Goal: Information Seeking & Learning: Understand process/instructions

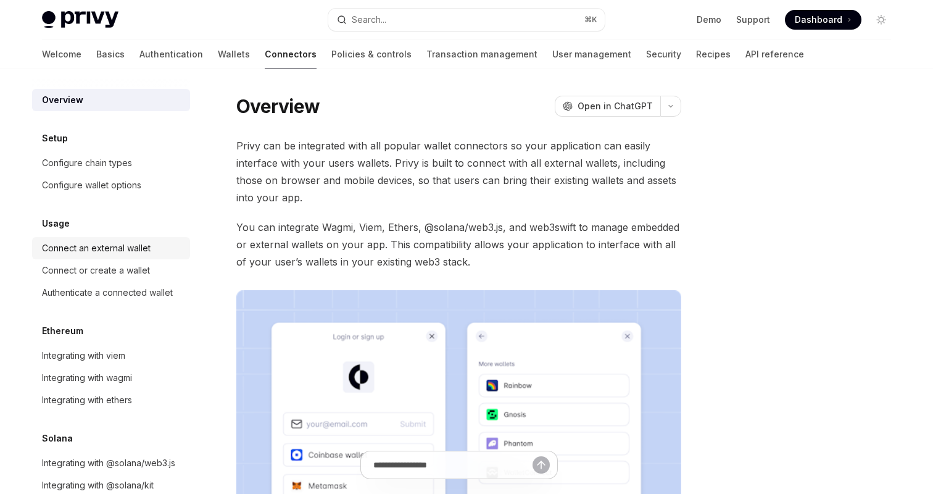
click at [122, 252] on div "Connect an external wallet" at bounding box center [96, 248] width 109 height 15
type textarea "*"
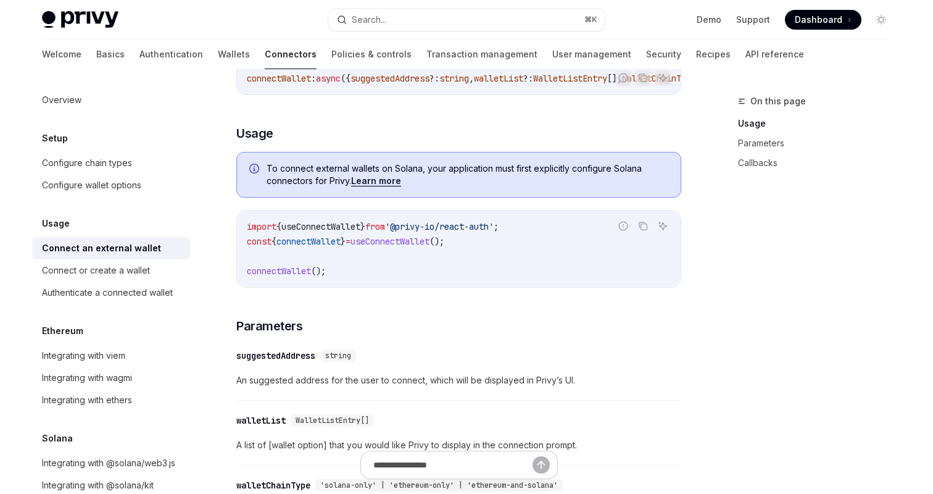
scroll to position [270, 0]
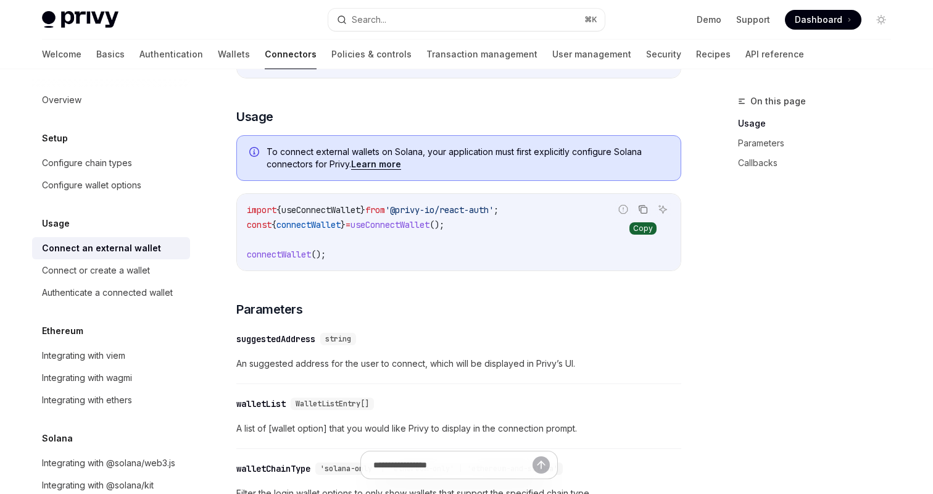
click at [645, 214] on icon "Copy the contents from the code block" at bounding box center [643, 209] width 10 height 10
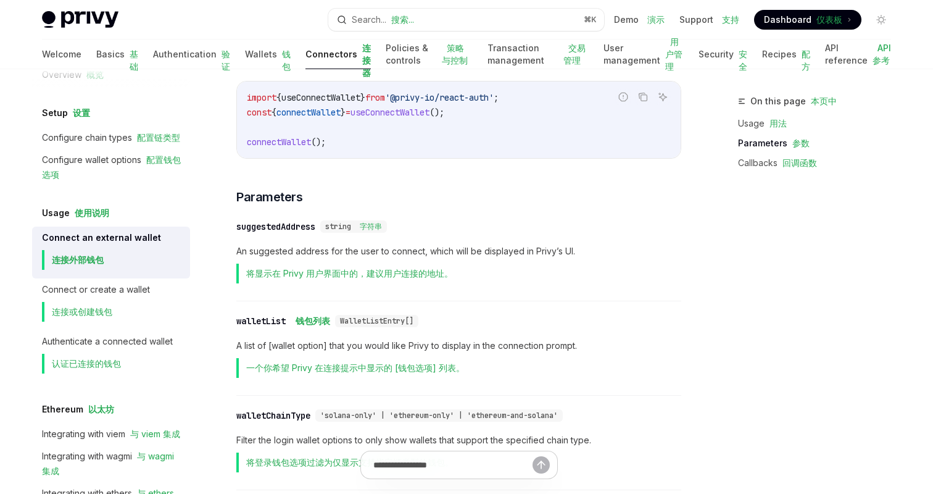
scroll to position [549, 0]
click at [81, 294] on div "Connect or create a wallet 连接或创建钱包" at bounding box center [96, 304] width 108 height 44
type textarea "*"
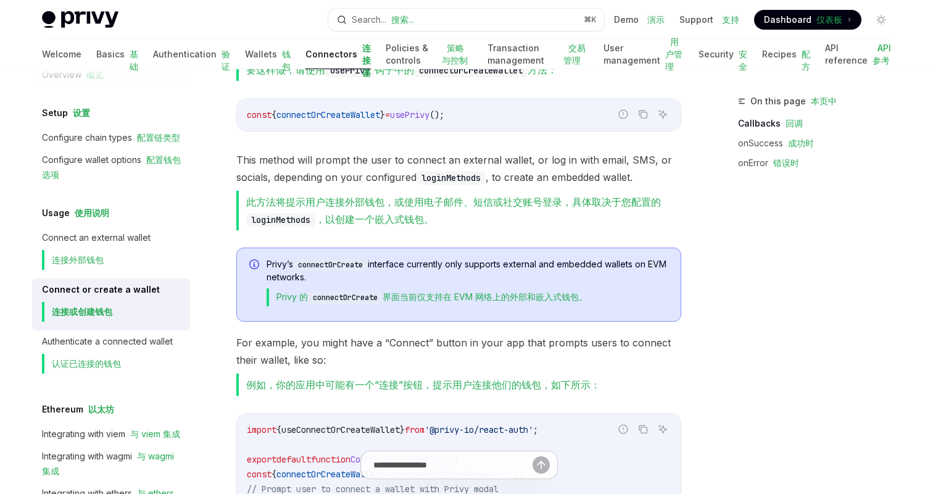
scroll to position [329, 0]
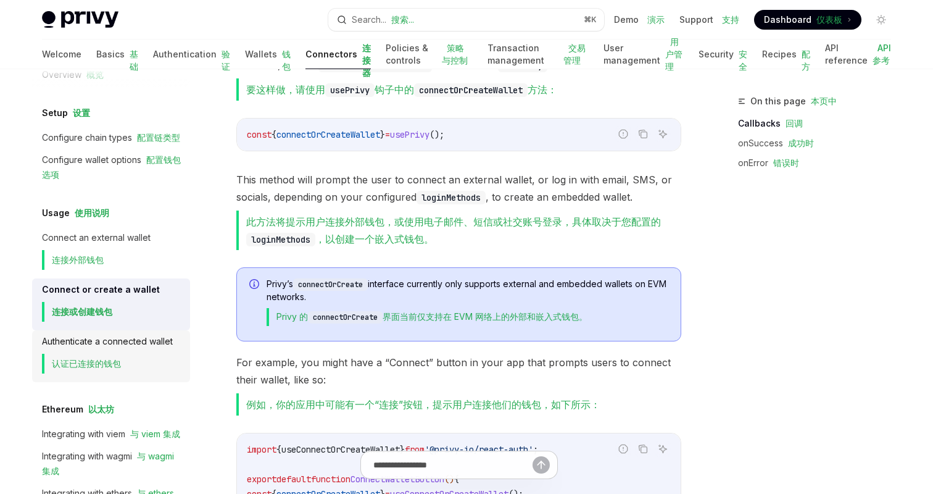
click at [123, 346] on div "Authenticate a connected wallet 认证已连接的钱包" at bounding box center [107, 356] width 131 height 44
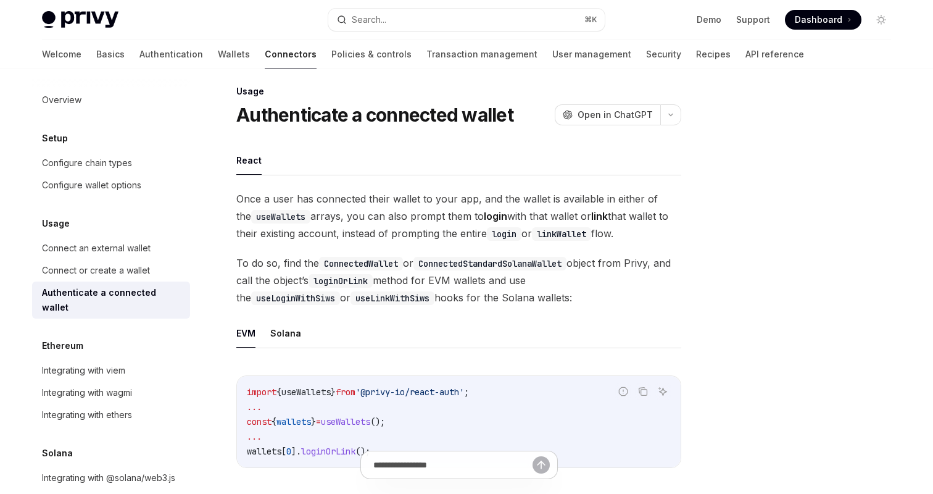
scroll to position [17, 0]
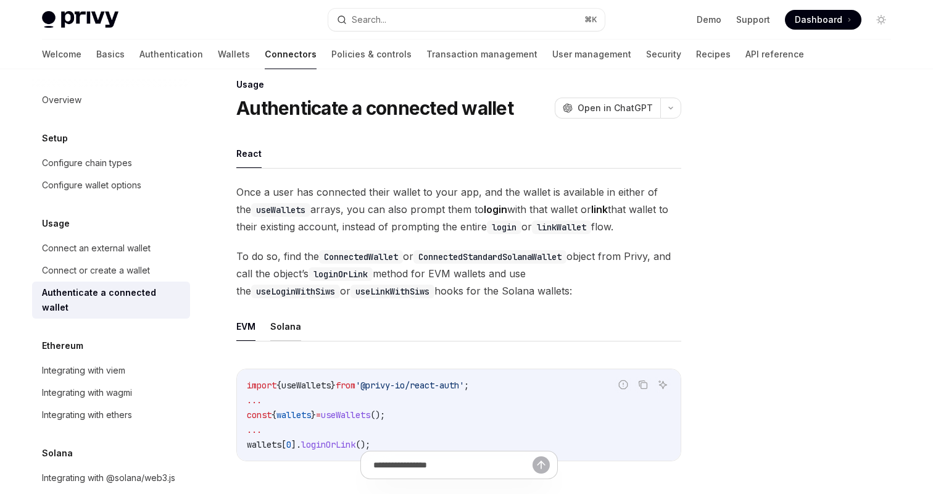
click at [293, 332] on button "Solana" at bounding box center [285, 326] width 31 height 29
type textarea "*"
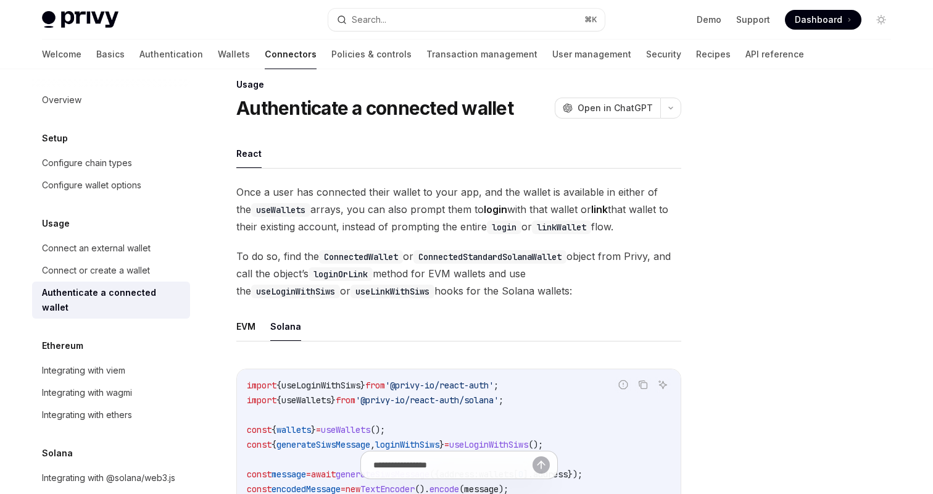
scroll to position [33, 0]
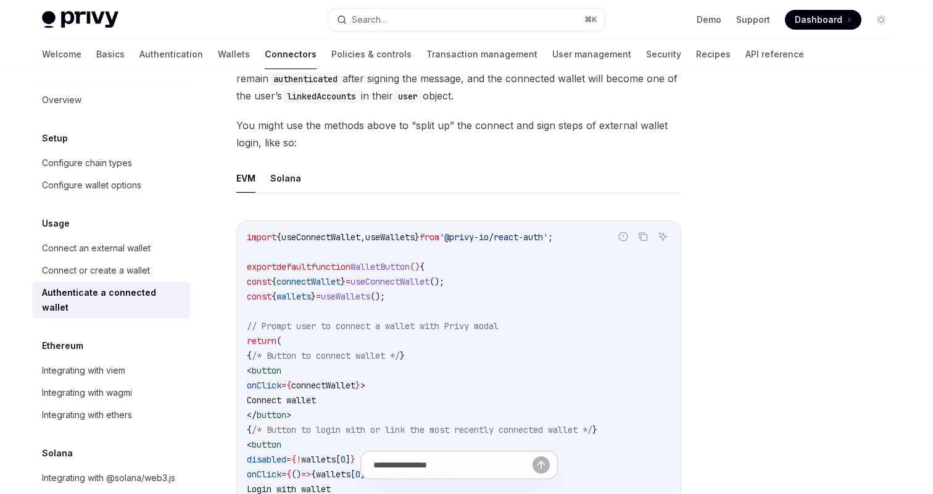
scroll to position [629, 0]
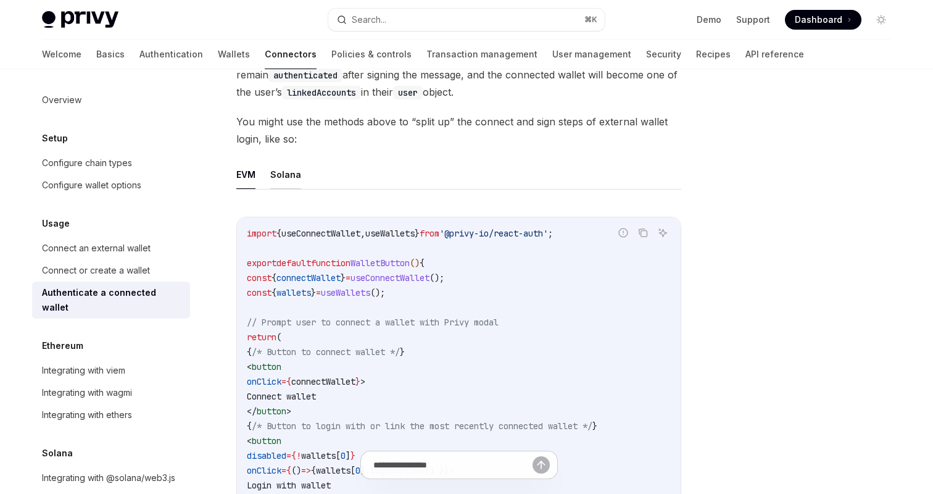
click at [293, 173] on button "Solana" at bounding box center [285, 174] width 31 height 29
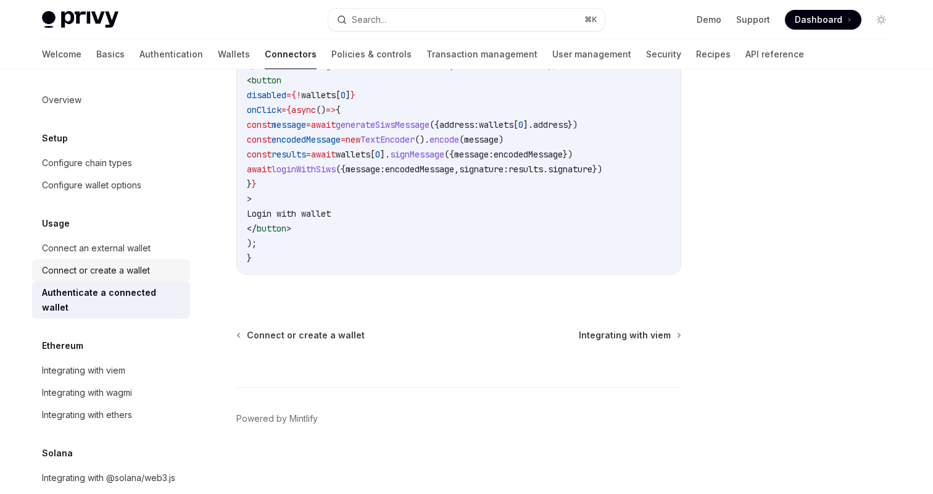
scroll to position [27, 0]
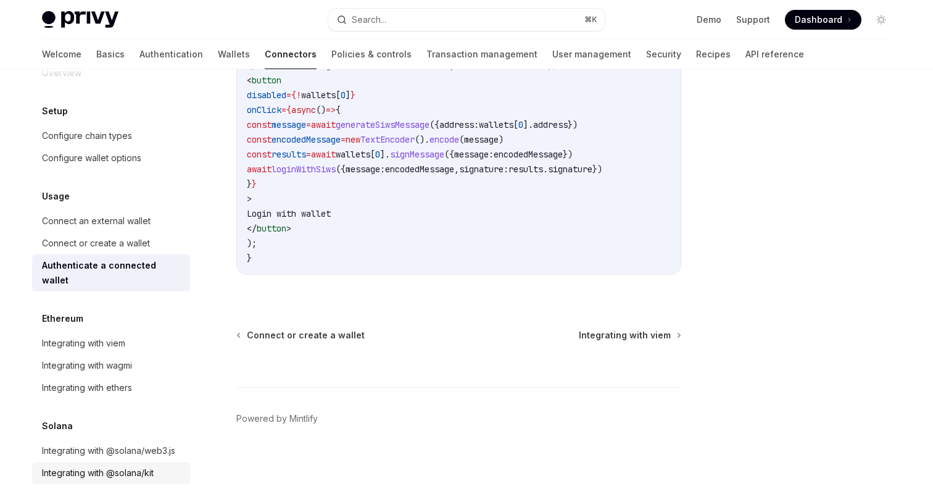
click at [86, 465] on div "Integrating with @solana/kit" at bounding box center [98, 472] width 112 height 15
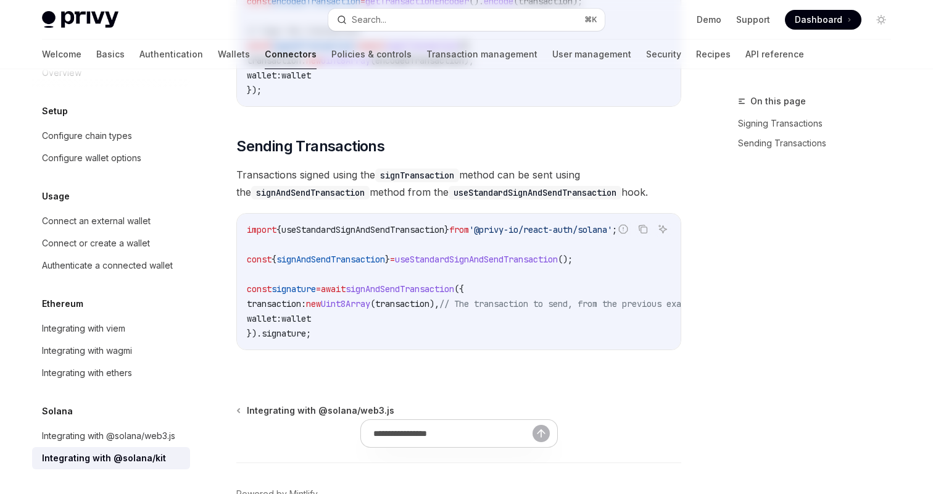
type textarea "*"
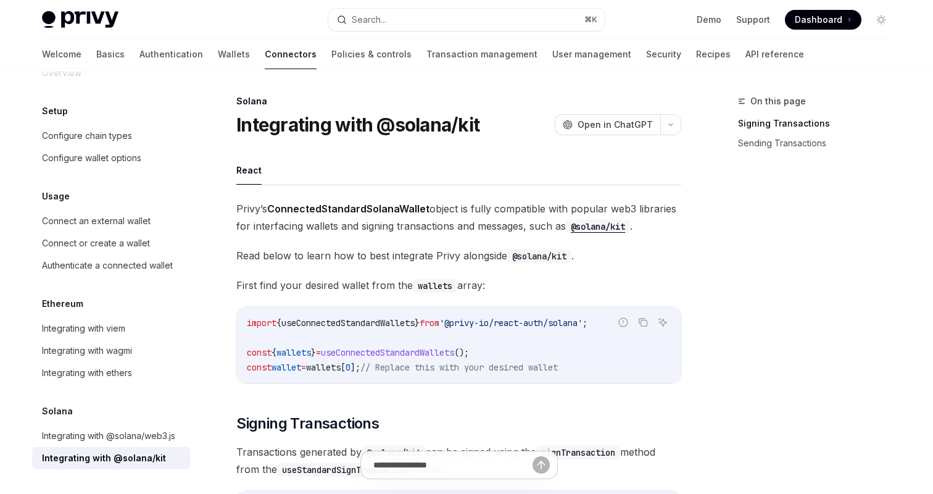
click at [382, 352] on span "useConnectedStandardWallets" at bounding box center [387, 352] width 133 height 11
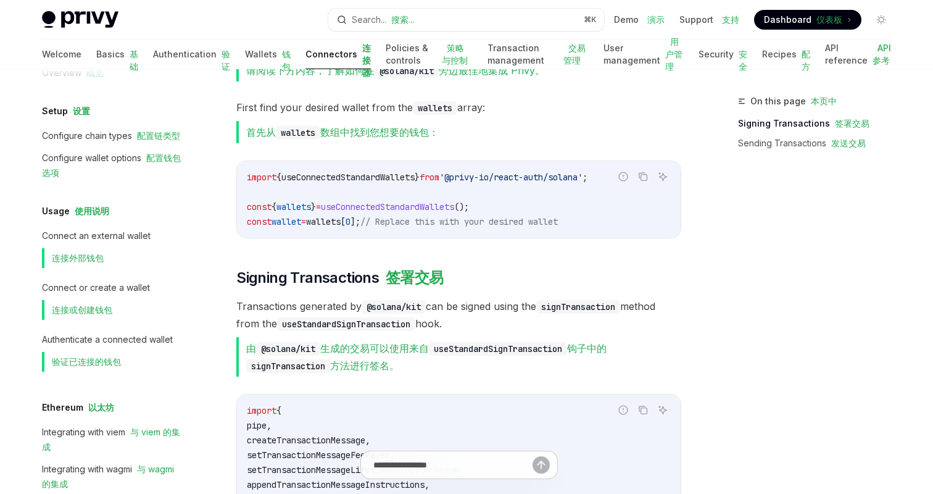
scroll to position [315, 0]
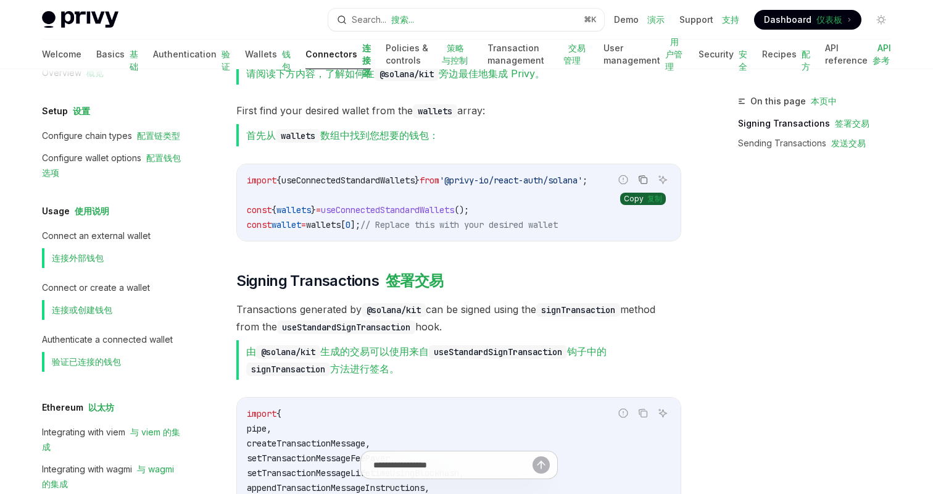
click at [642, 181] on icon "Copy the contents from the code block" at bounding box center [643, 180] width 10 height 10
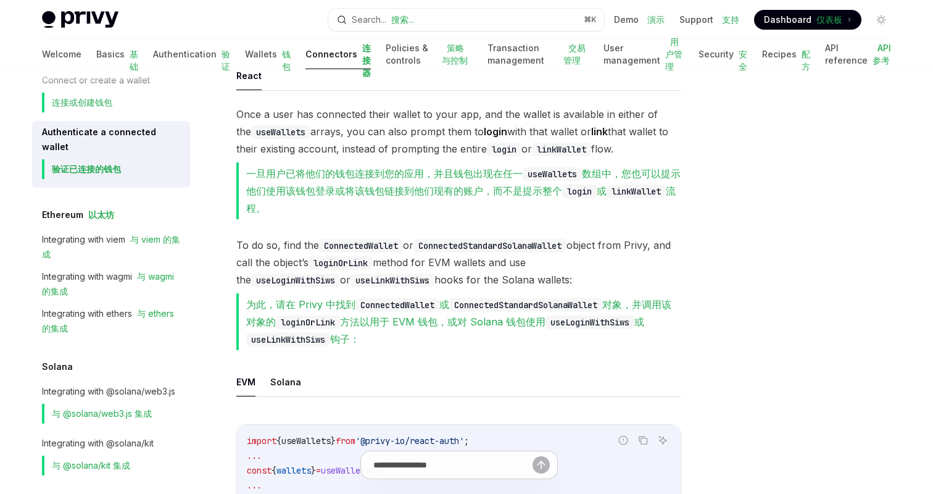
scroll to position [160, 0]
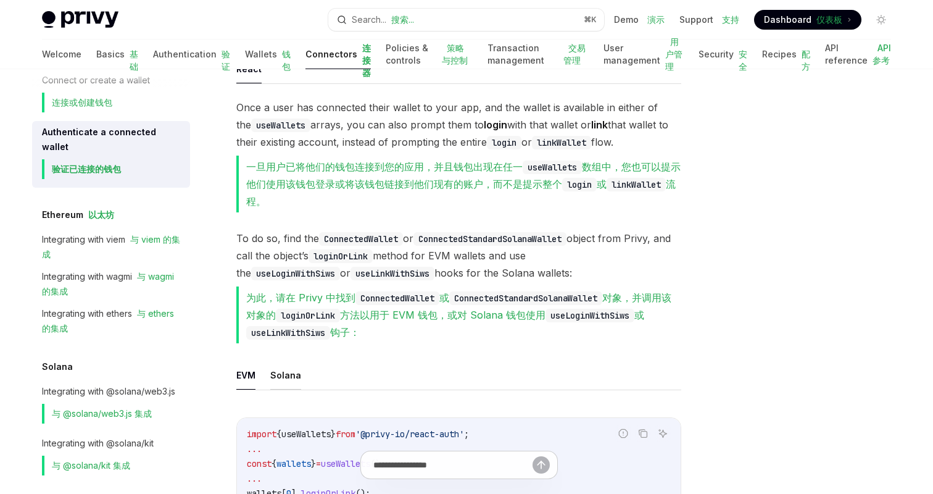
click at [287, 372] on button "Solana" at bounding box center [285, 374] width 31 height 29
type textarea "*"
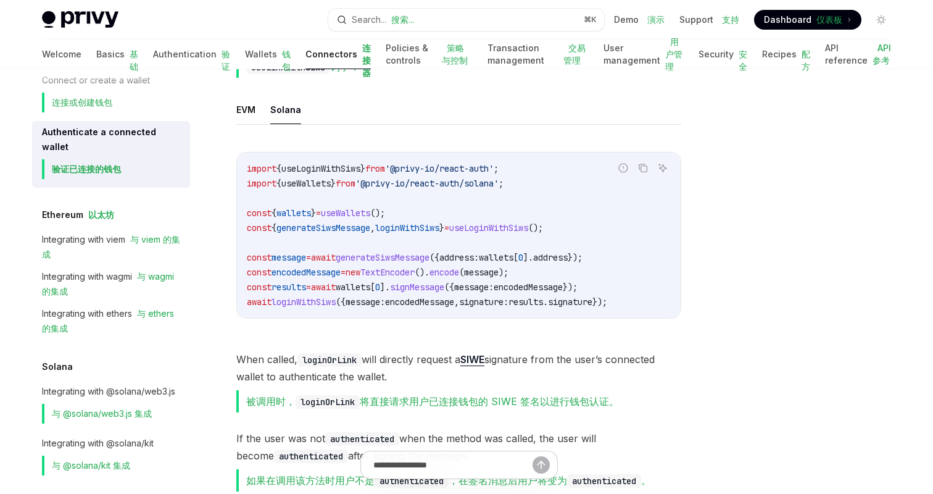
scroll to position [426, 0]
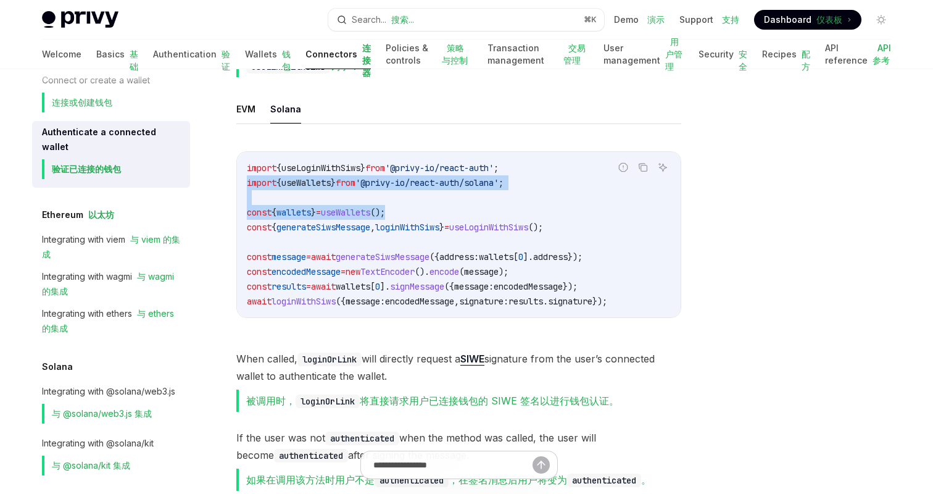
drag, startPoint x: 410, startPoint y: 213, endPoint x: 230, endPoint y: 186, distance: 182.2
copy code "import { useWallets } from '@privy-io/react-auth/solana' ; const { wallets } = …"
